Goal: Task Accomplishment & Management: Use online tool/utility

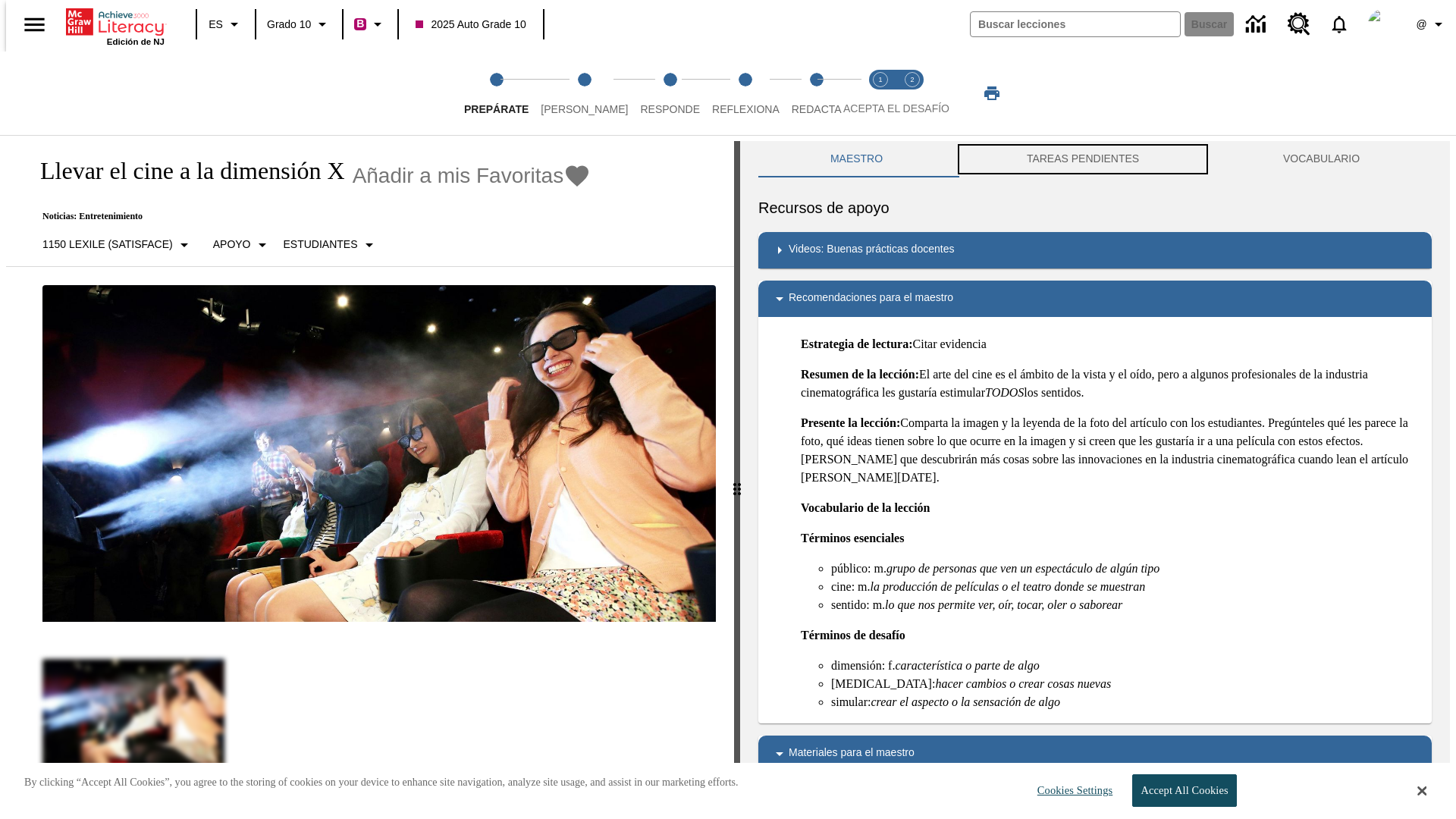
click at [1083, 159] on button "TAREAS PENDIENTES" at bounding box center [1083, 159] width 257 height 36
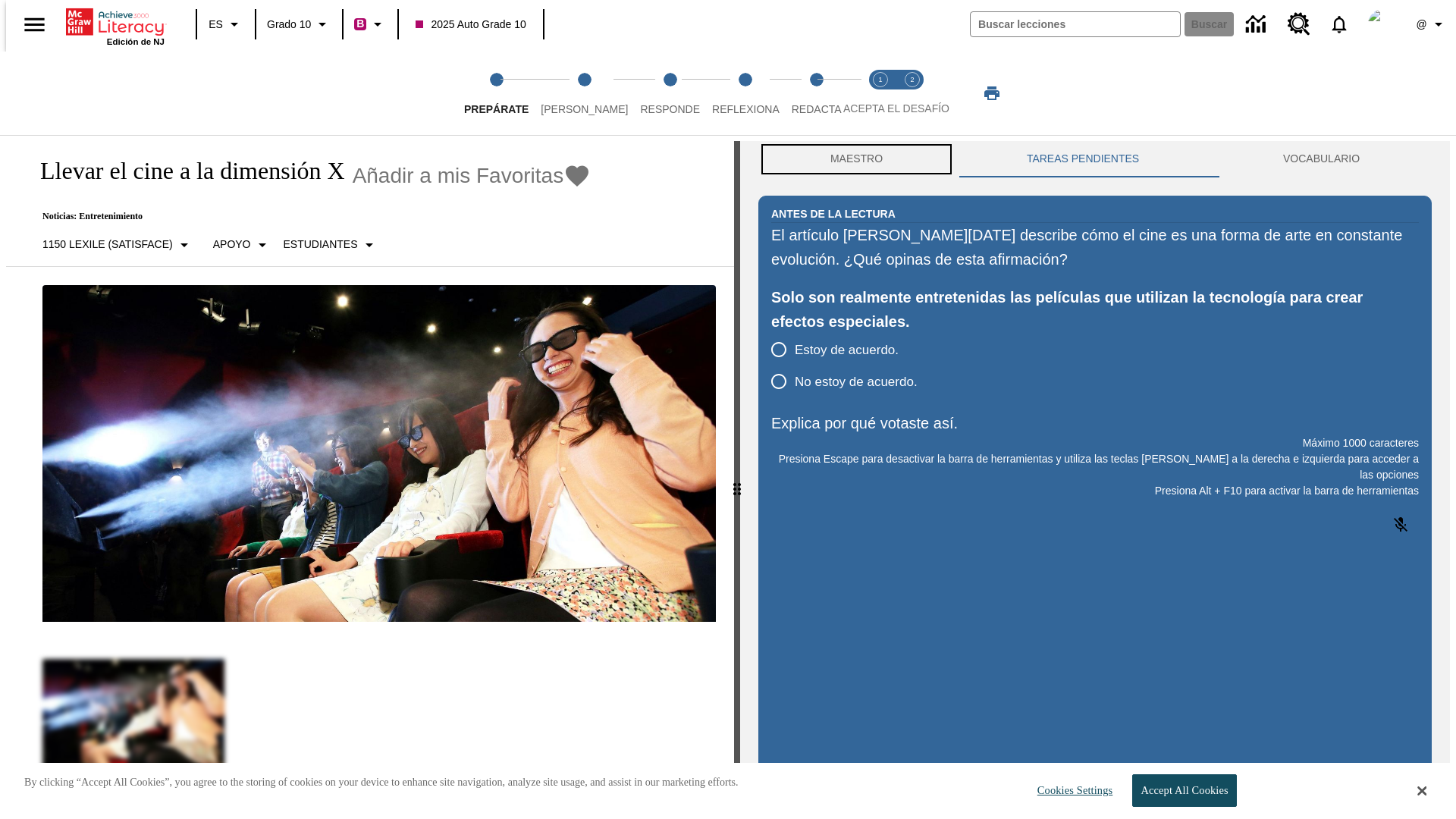
scroll to position [1, 0]
click at [852, 159] on button "Maestro" at bounding box center [856, 158] width 197 height 36
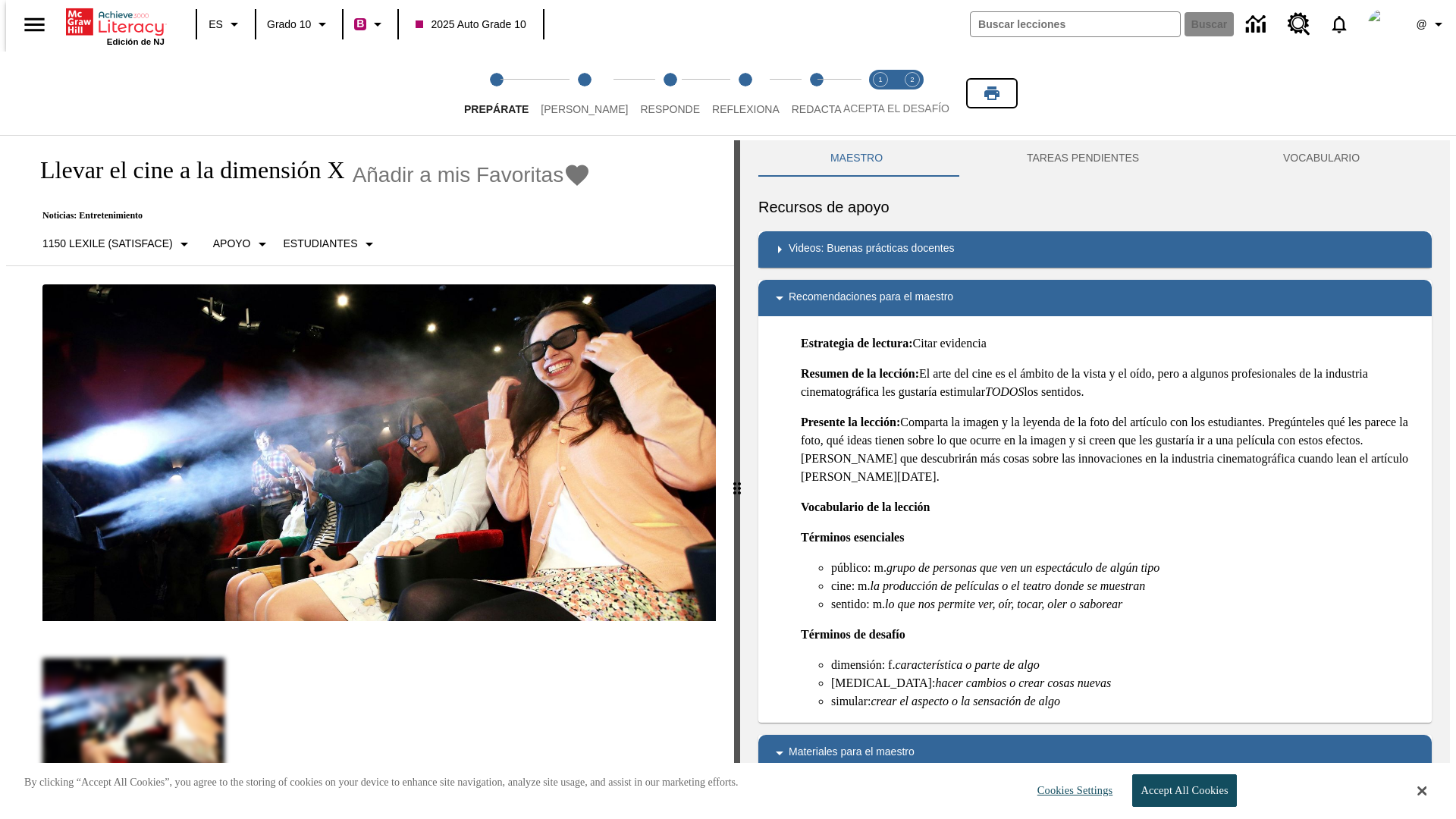
click at [992, 93] on icon "Imprimir" at bounding box center [991, 93] width 15 height 14
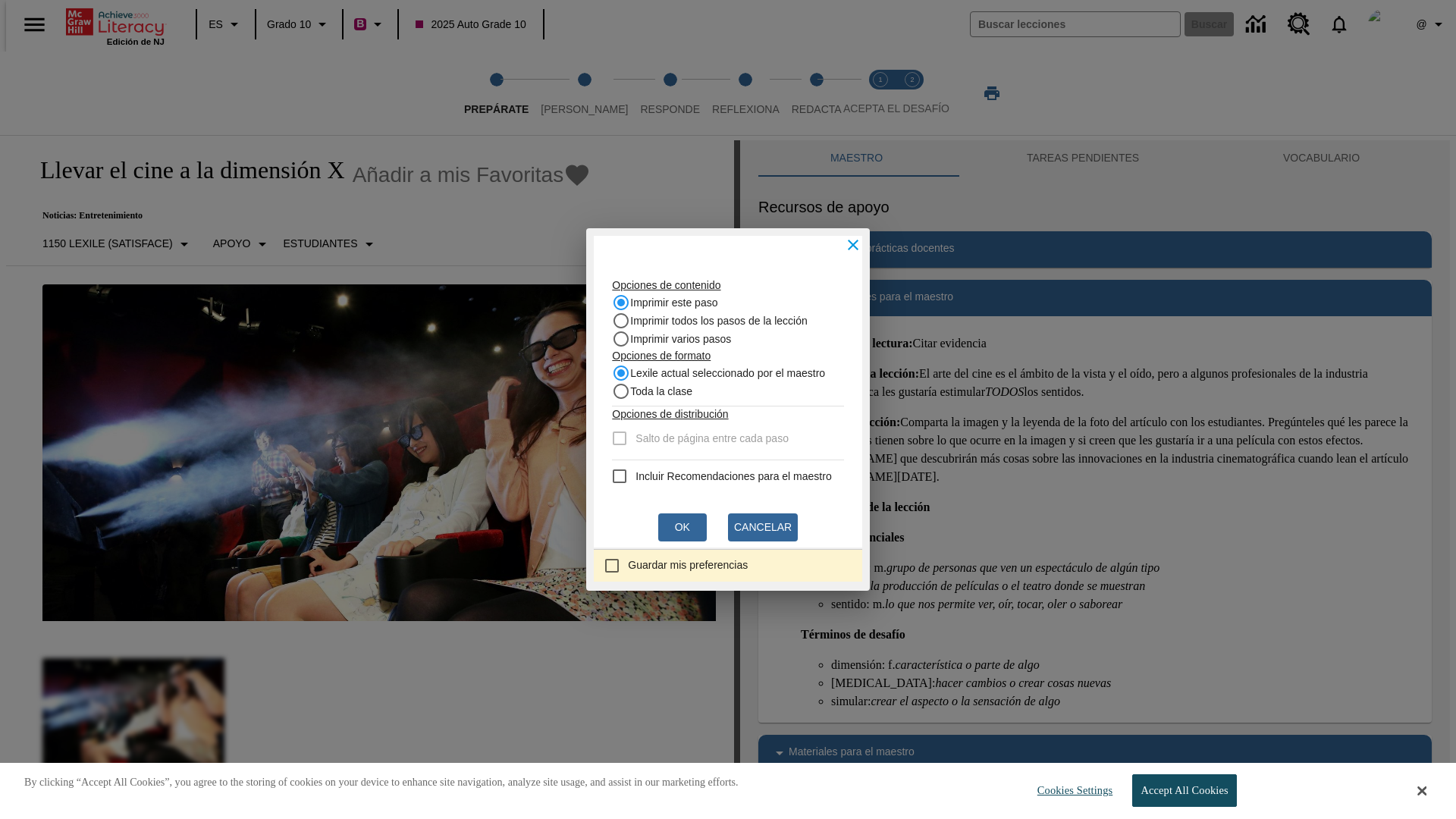
click at [611, 476] on recommendation "Incluir Recomendaciones para el maestro" at bounding box center [620, 476] width 18 height 18
checkbox recommendation "true"
click at [682, 527] on button "Ok" at bounding box center [682, 527] width 48 height 28
